Goal: Go to known website: Access a specific website the user already knows

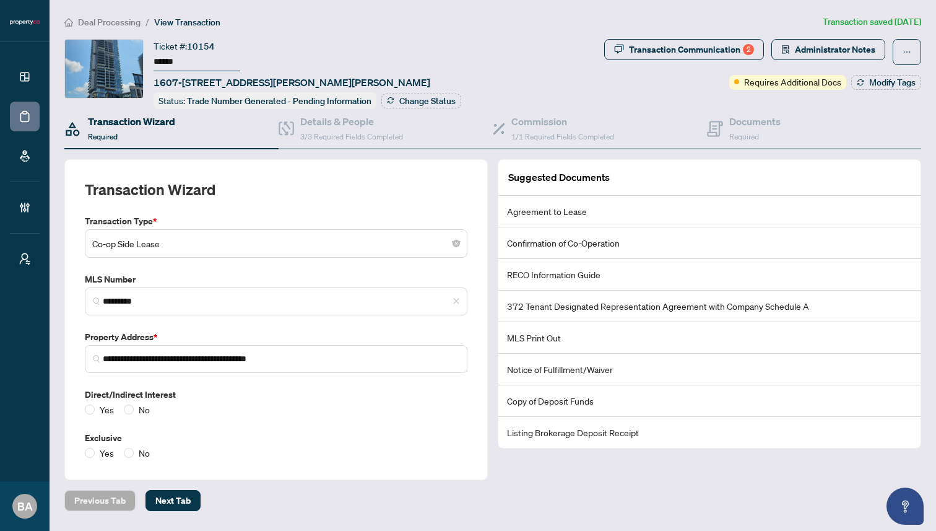
scroll to position [36, 0]
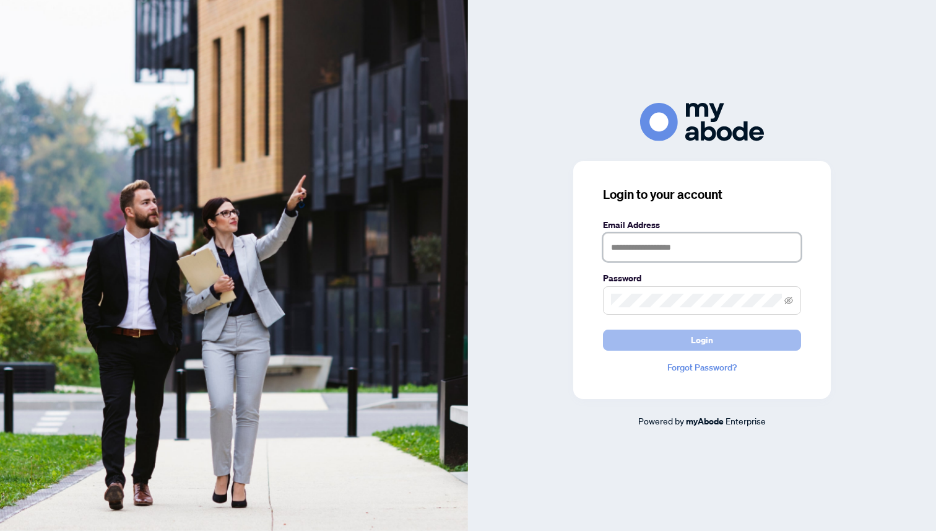
type input "**********"
click at [679, 341] on button "Login" at bounding box center [702, 339] width 198 height 21
